Goal: Task Accomplishment & Management: Manage account settings

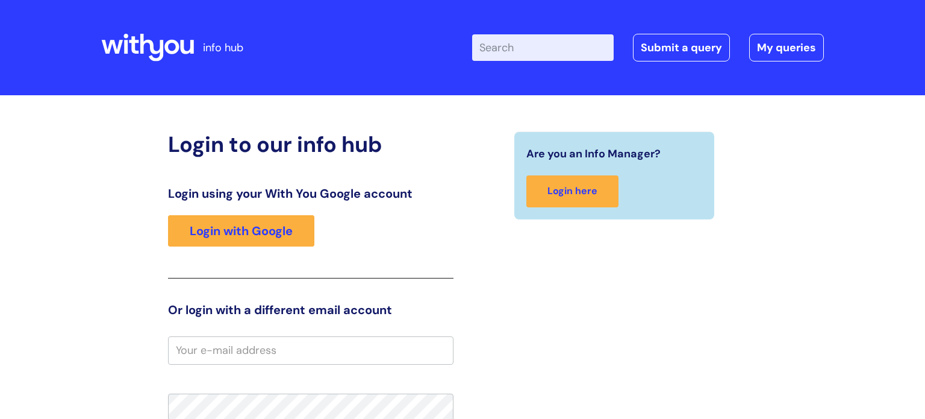
click at [196, 352] on input "email" at bounding box center [311, 350] width 286 height 28
type input "[PERSON_NAME][EMAIL_ADDRESS][PERSON_NAME][DOMAIN_NAME]"
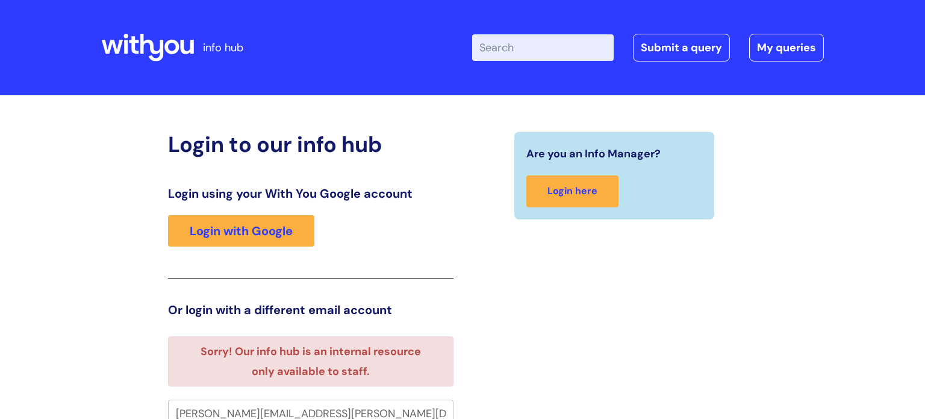
scroll to position [7, 0]
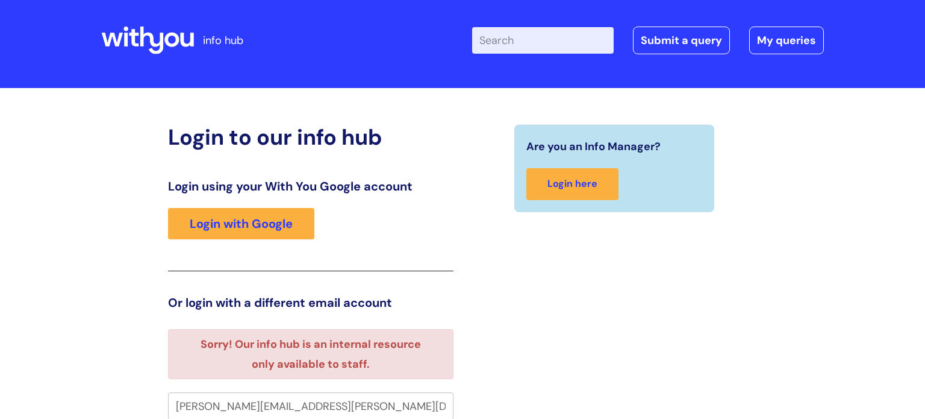
click at [422, 408] on input "[PERSON_NAME][EMAIL_ADDRESS][PERSON_NAME][DOMAIN_NAME]" at bounding box center [311, 406] width 286 height 28
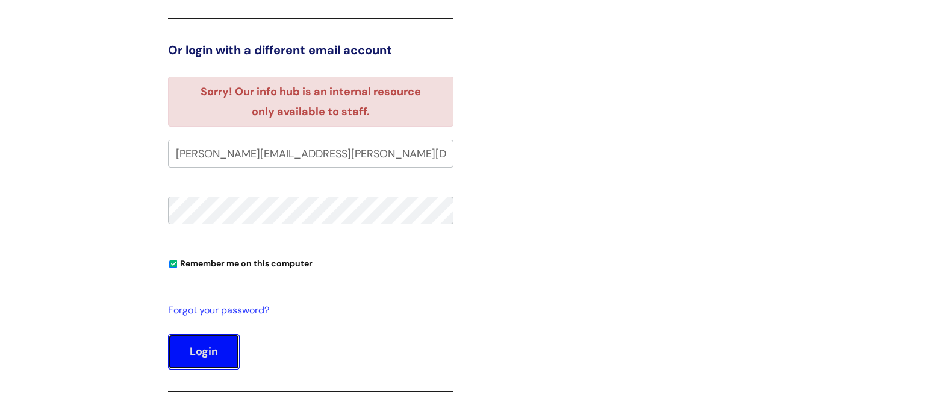
click at [195, 354] on button "Login" at bounding box center [204, 351] width 72 height 35
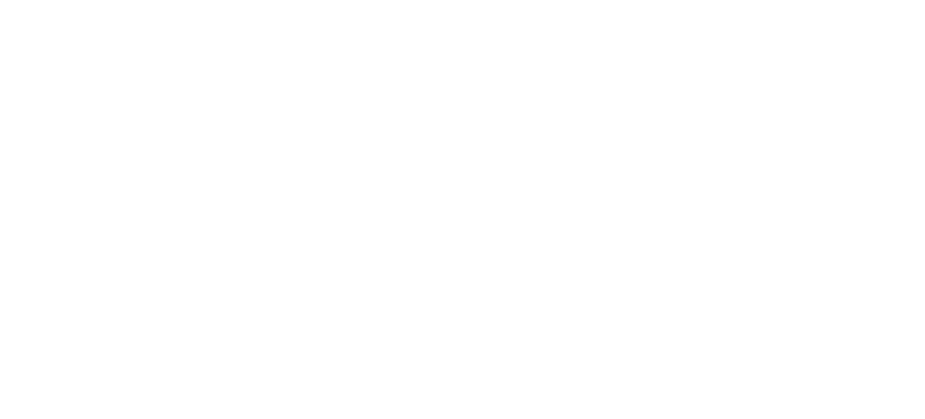
scroll to position [7, 0]
